Goal: Task Accomplishment & Management: Manage account settings

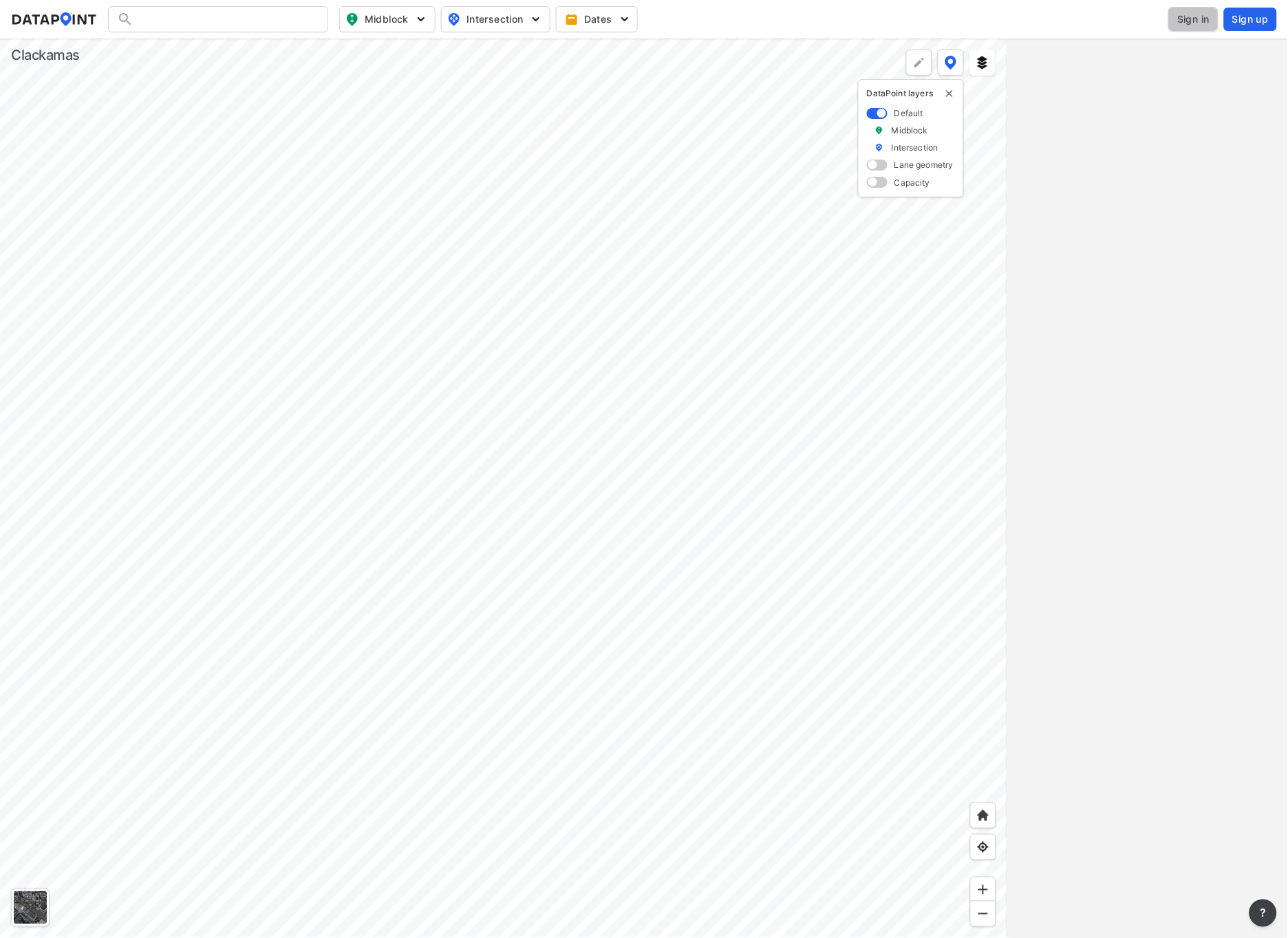
click at [1190, 21] on span "Sign in" at bounding box center [1193, 19] width 33 height 13
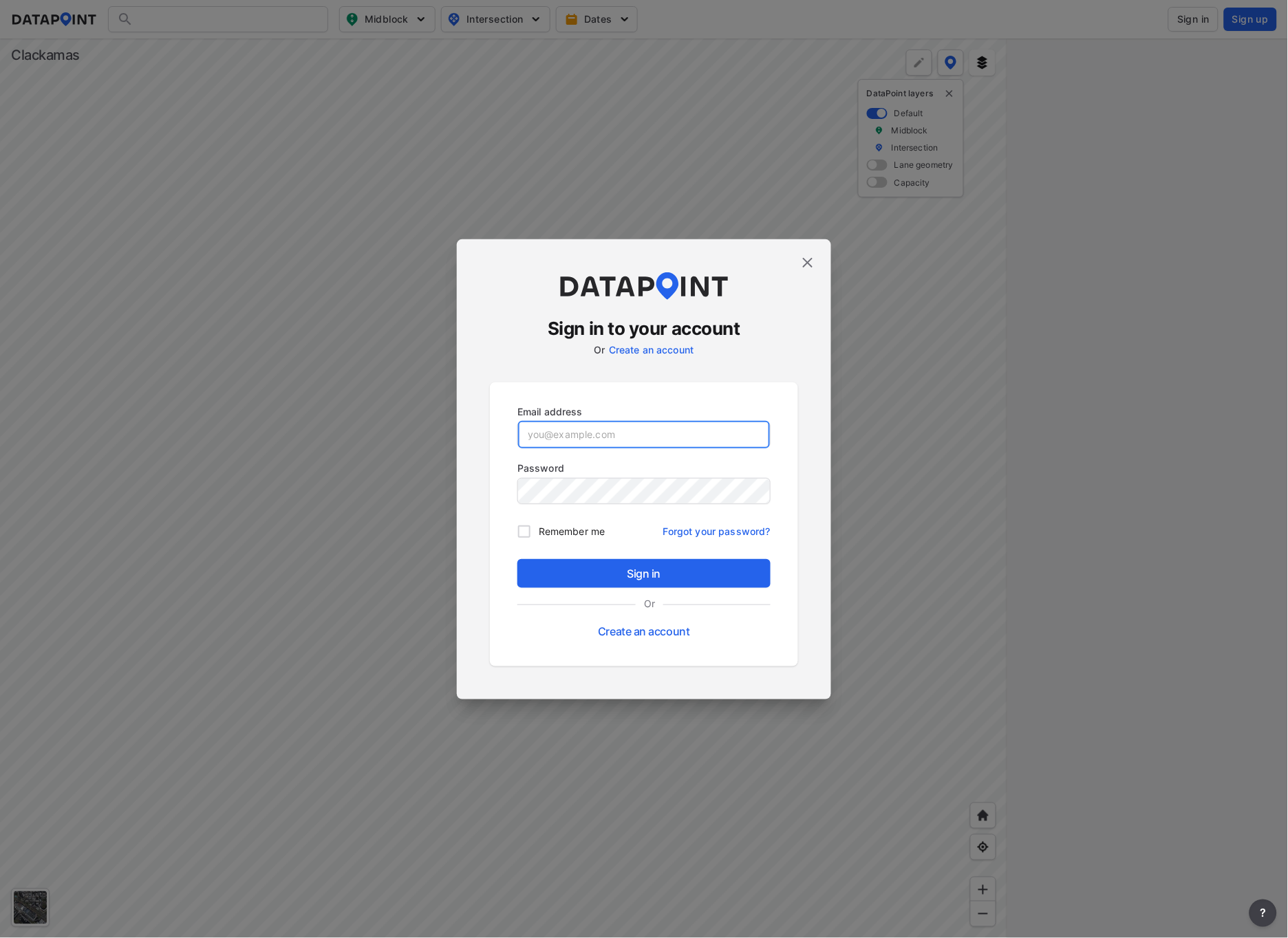
type input "[EMAIL_ADDRESS][DOMAIN_NAME]"
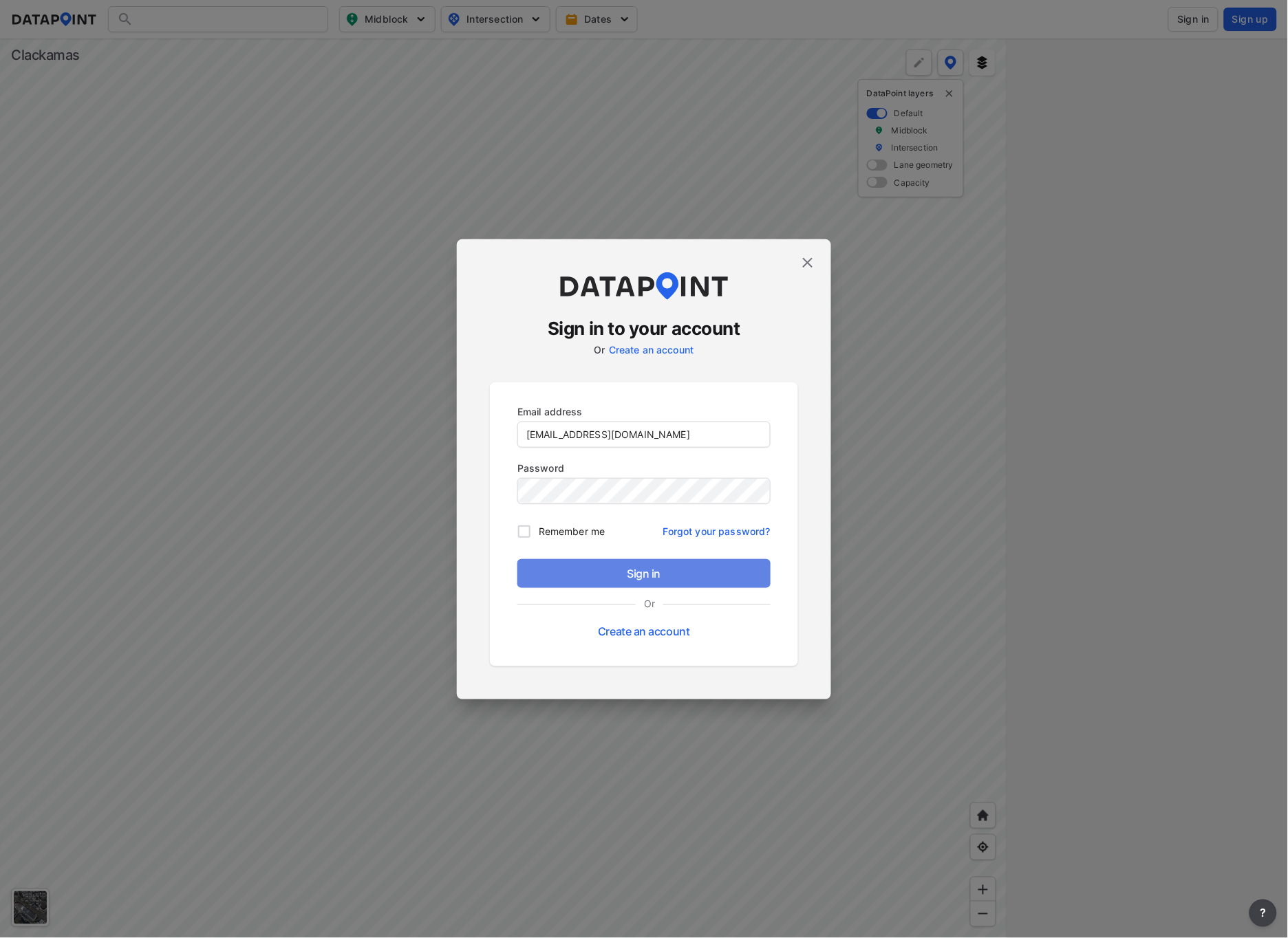
click at [671, 579] on span "Sign in" at bounding box center [644, 574] width 231 height 17
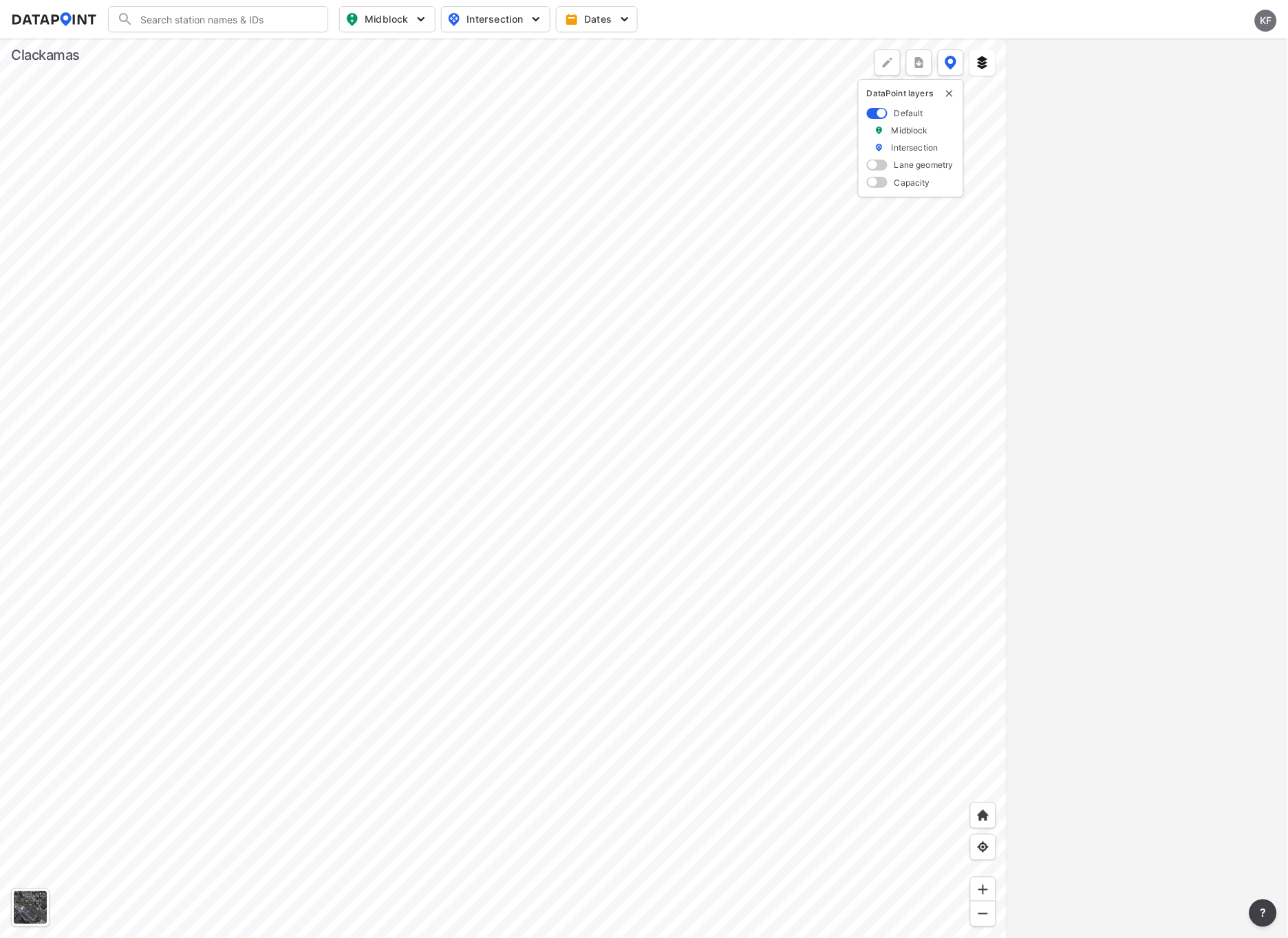
click at [267, 855] on div at bounding box center [503, 488] width 1007 height 899
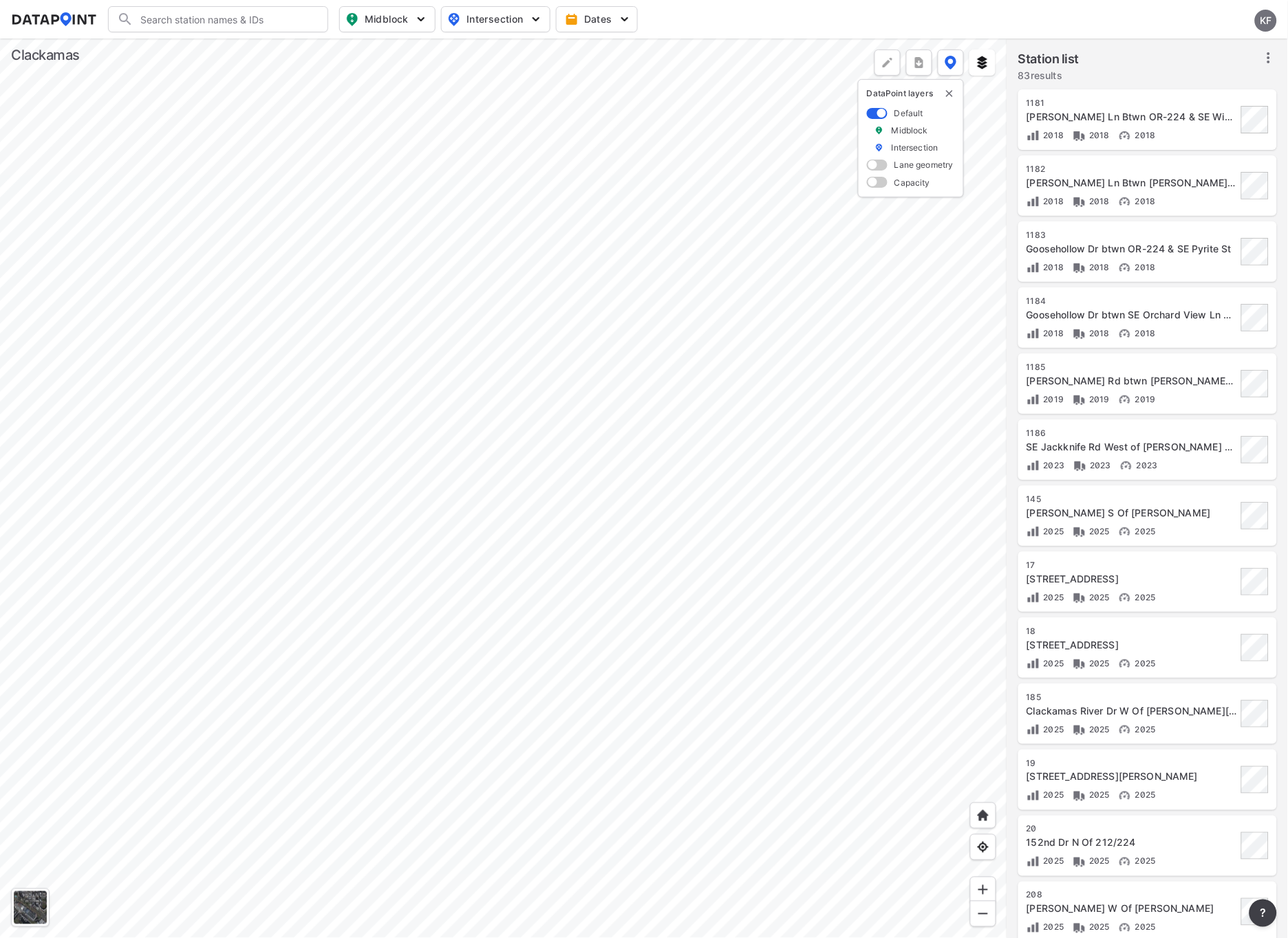
click at [487, 884] on div at bounding box center [503, 488] width 1007 height 899
click at [319, 695] on div at bounding box center [503, 488] width 1007 height 899
click at [623, 623] on div at bounding box center [503, 488] width 1007 height 899
click at [441, 653] on div at bounding box center [503, 488] width 1007 height 899
click at [423, 553] on div at bounding box center [503, 488] width 1007 height 899
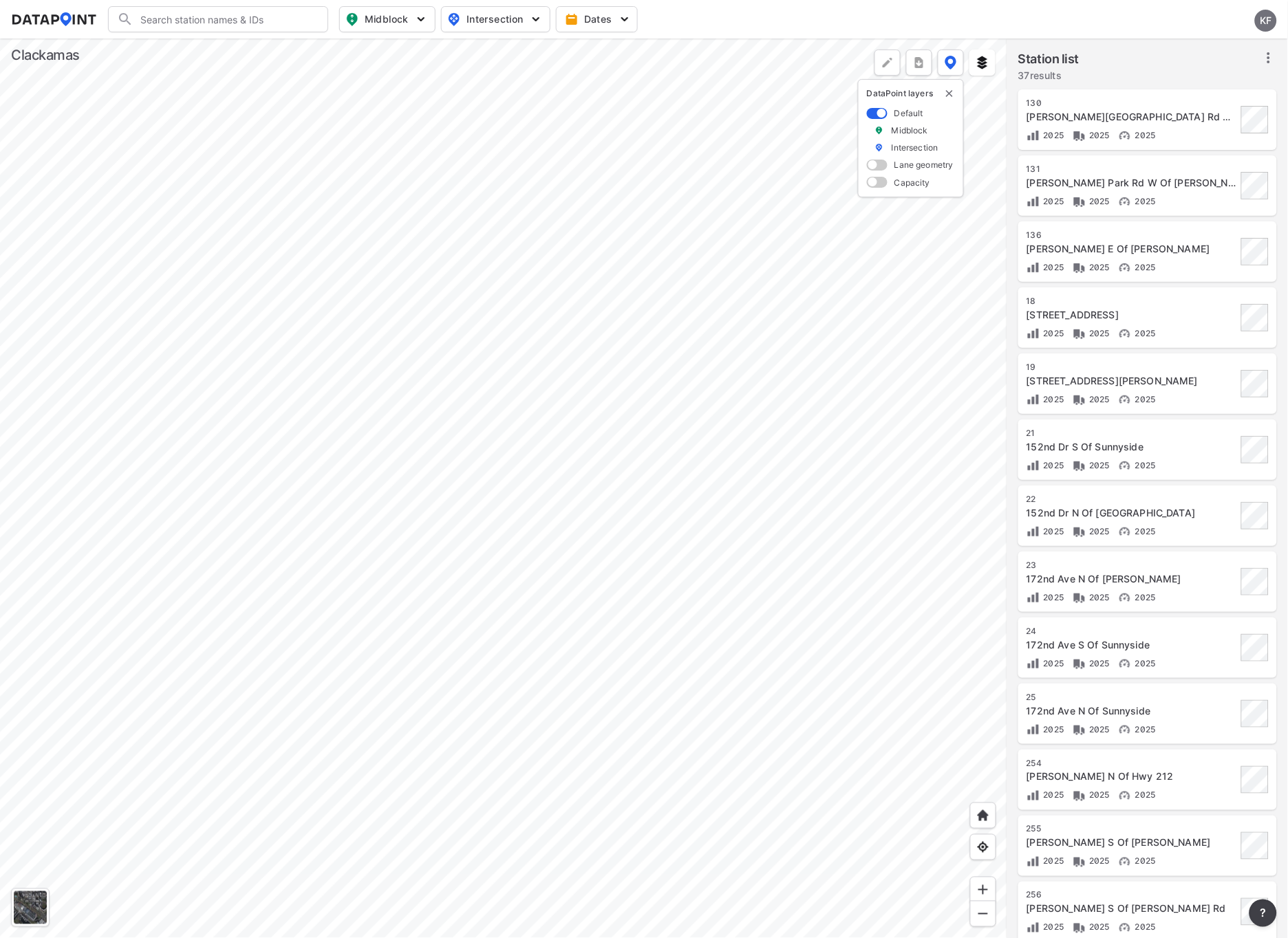
click at [370, 617] on div at bounding box center [503, 488] width 1007 height 899
